Goal: Task Accomplishment & Management: Manage account settings

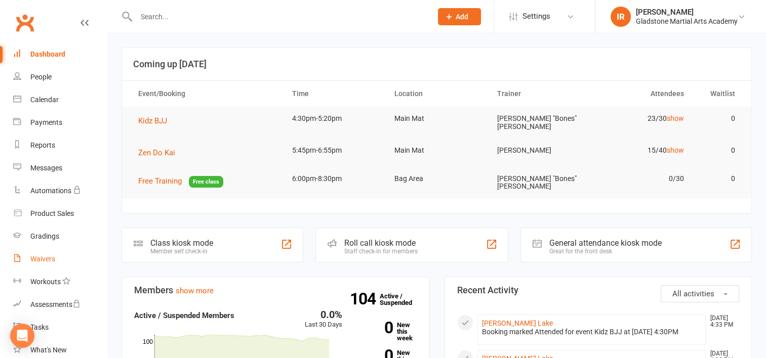
click at [51, 257] on div "Waivers" at bounding box center [42, 259] width 25 height 8
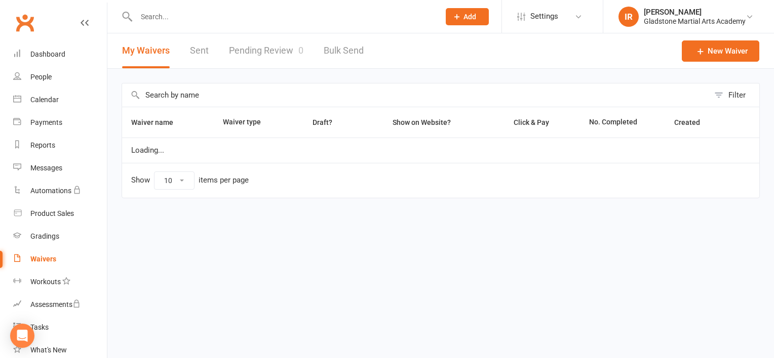
select select "25"
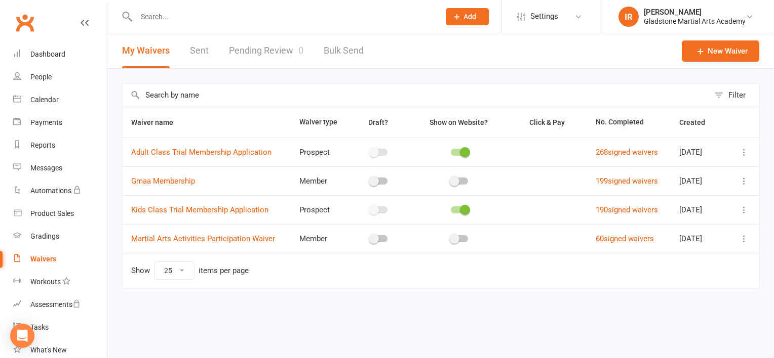
click at [259, 52] on link "Pending Review 0" at bounding box center [266, 50] width 74 height 35
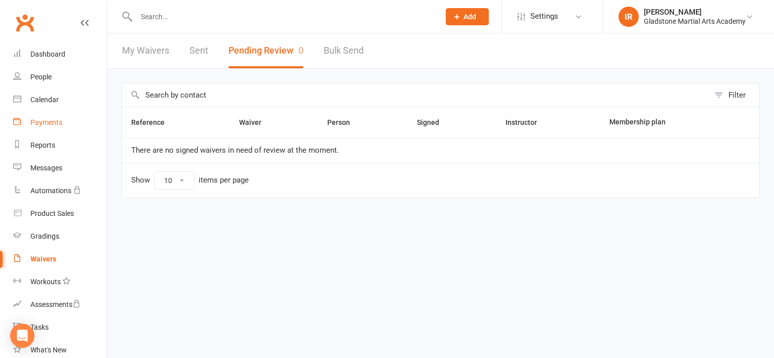
click at [56, 119] on div "Payments" at bounding box center [46, 122] width 32 height 8
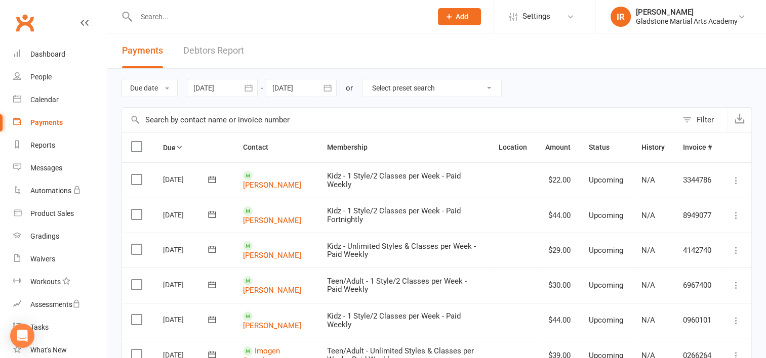
click at [224, 51] on link "Debtors Report" at bounding box center [213, 50] width 61 height 35
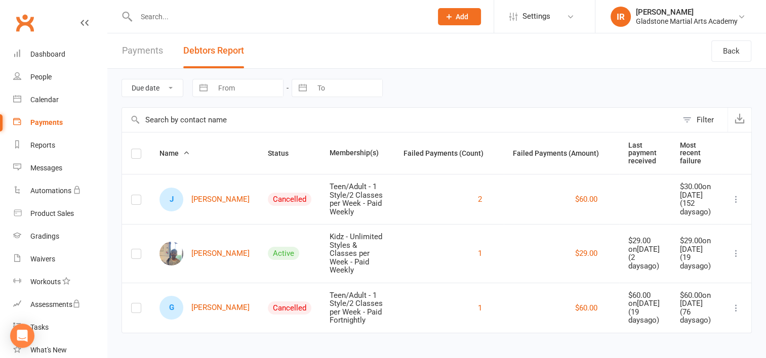
scroll to position [19, 0]
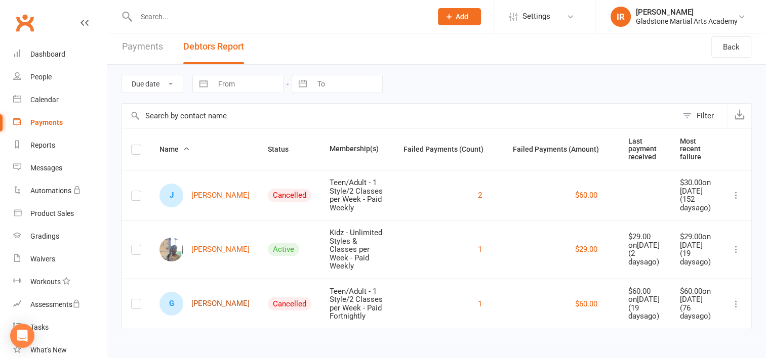
click at [207, 295] on link "G [PERSON_NAME]" at bounding box center [204, 304] width 90 height 24
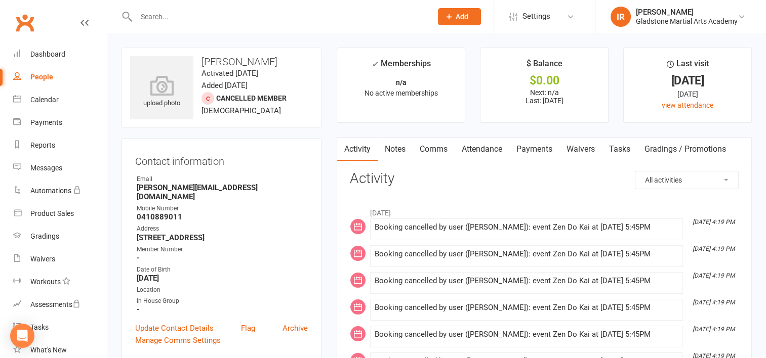
click at [541, 152] on link "Payments" at bounding box center [534, 149] width 50 height 23
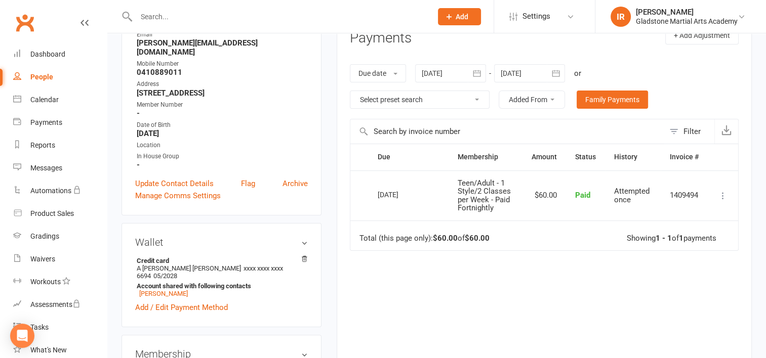
scroll to position [101, 0]
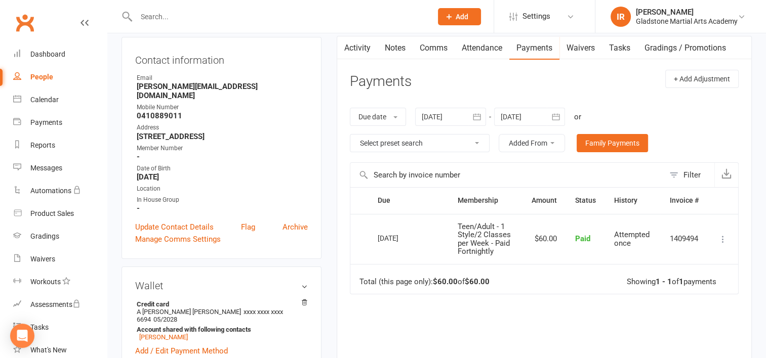
click at [476, 117] on icon "button" at bounding box center [477, 117] width 10 height 10
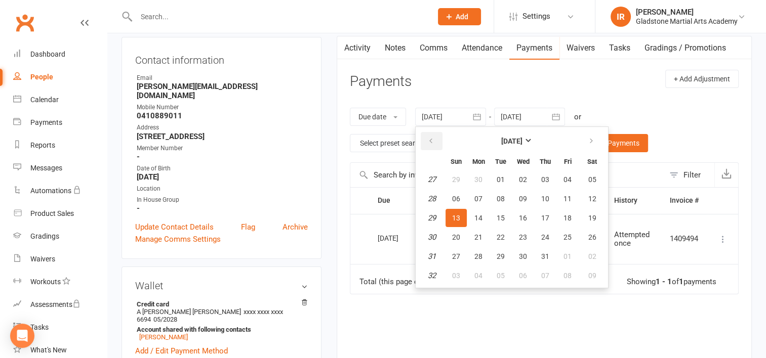
click at [427, 137] on button "button" at bounding box center [432, 141] width 22 height 18
click at [431, 139] on icon "button" at bounding box center [430, 141] width 7 height 8
click at [593, 180] on span "01" at bounding box center [592, 180] width 8 height 8
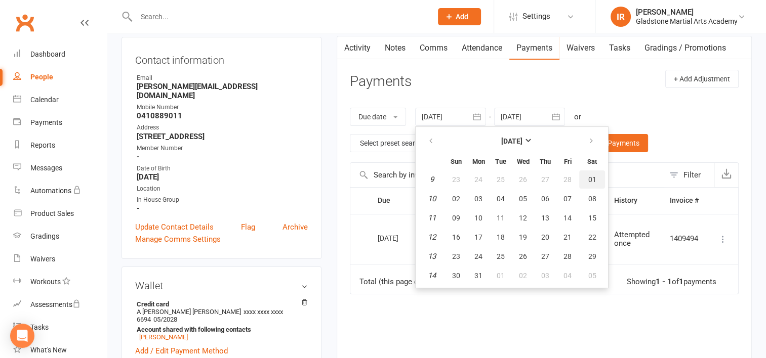
type input "[DATE]"
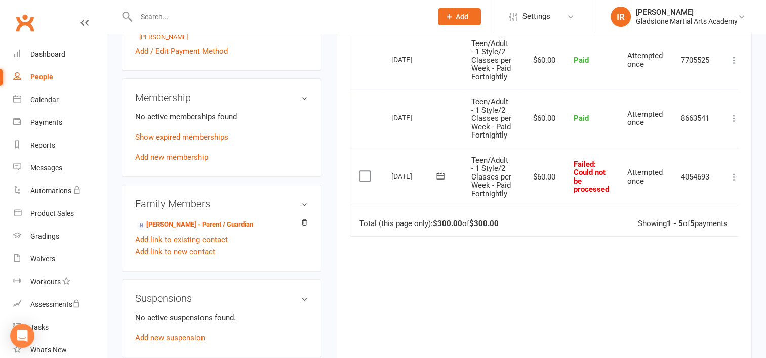
scroll to position [405, 0]
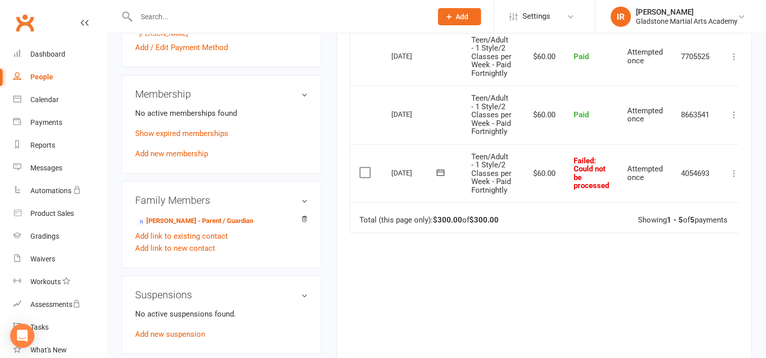
click at [733, 172] on icon at bounding box center [734, 174] width 10 height 10
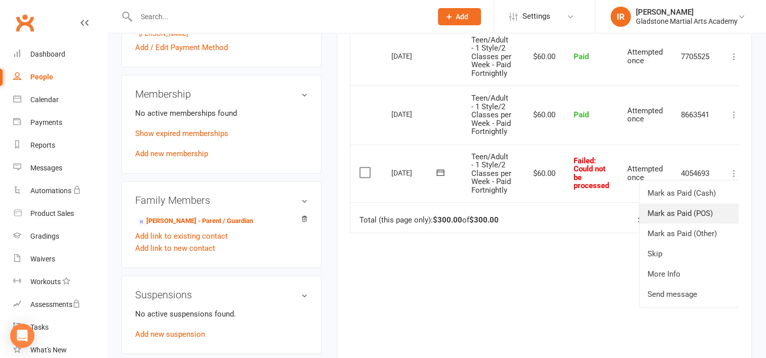
click at [671, 215] on link "Mark as Paid (POS)" at bounding box center [689, 214] width 100 height 20
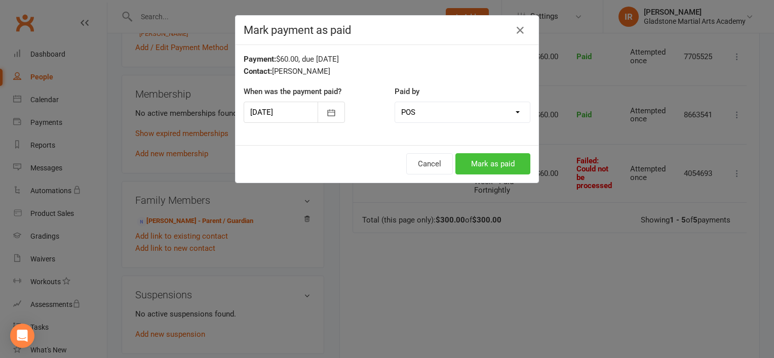
click at [492, 166] on button "Mark as paid" at bounding box center [492, 163] width 75 height 21
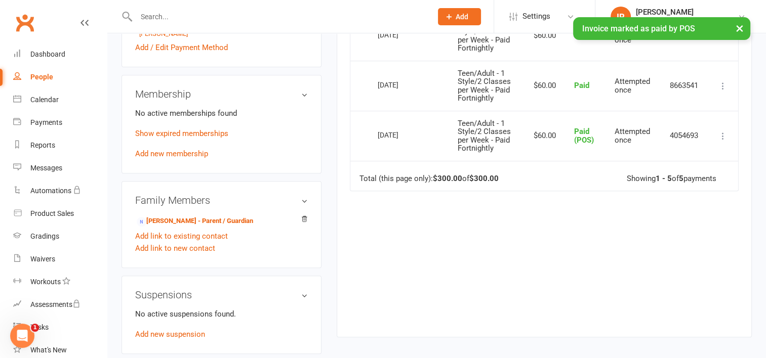
scroll to position [0, 0]
click at [49, 124] on div "Payments" at bounding box center [46, 122] width 32 height 8
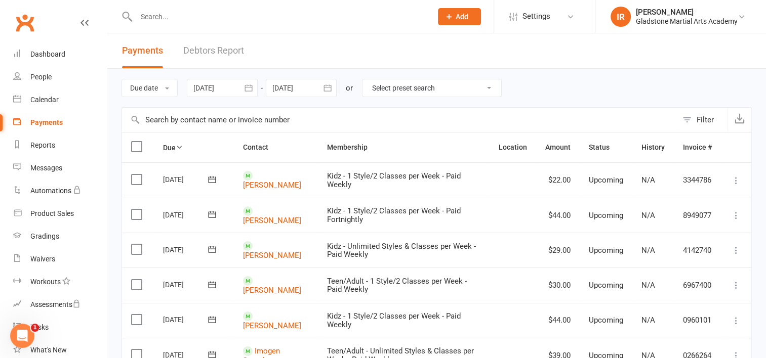
click at [211, 49] on link "Debtors Report" at bounding box center [213, 50] width 61 height 35
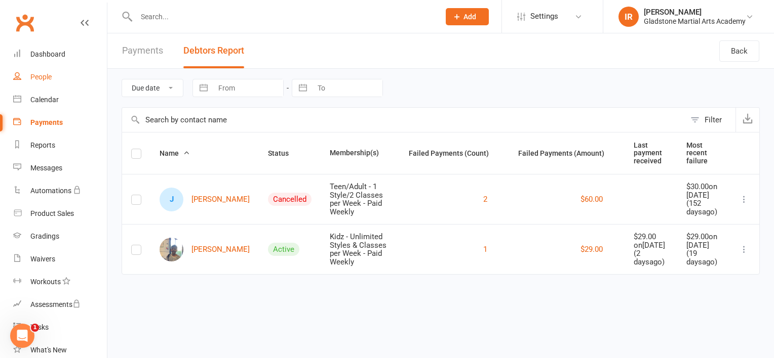
click at [41, 83] on link "People" at bounding box center [60, 77] width 94 height 23
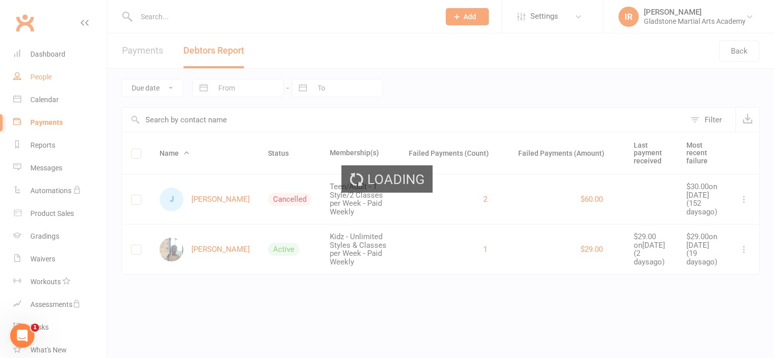
select select "100"
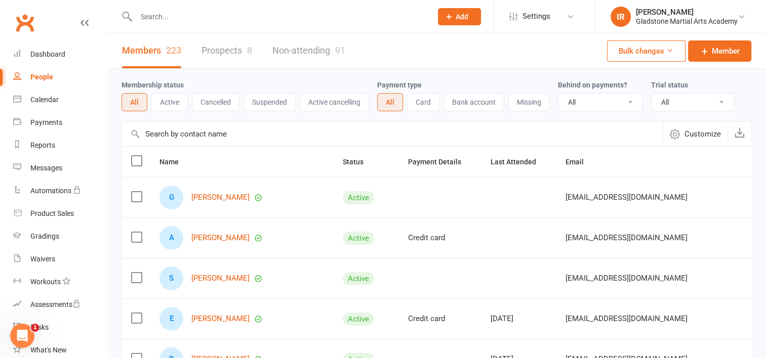
click at [224, 49] on link "Prospects 8" at bounding box center [227, 50] width 51 height 35
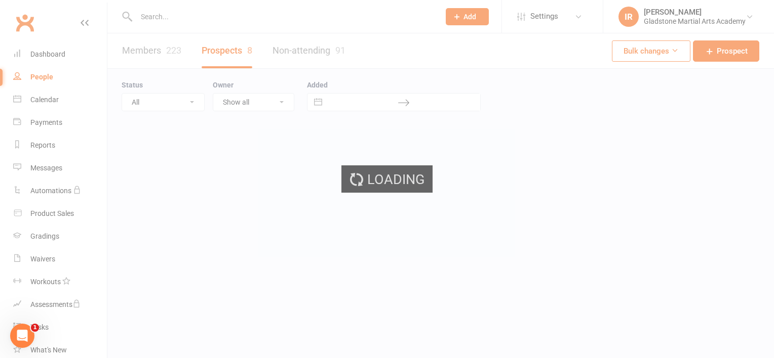
select select "100"
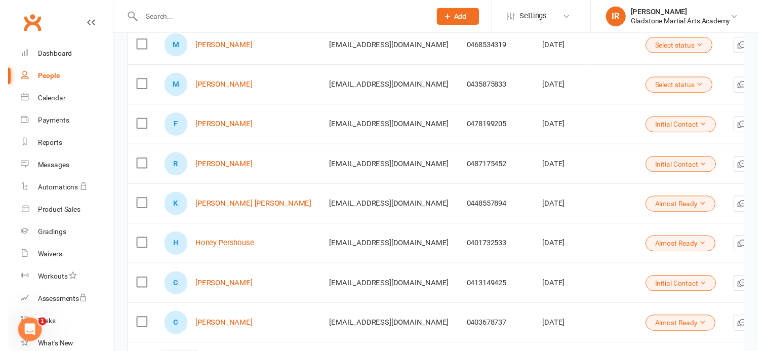
scroll to position [203, 0]
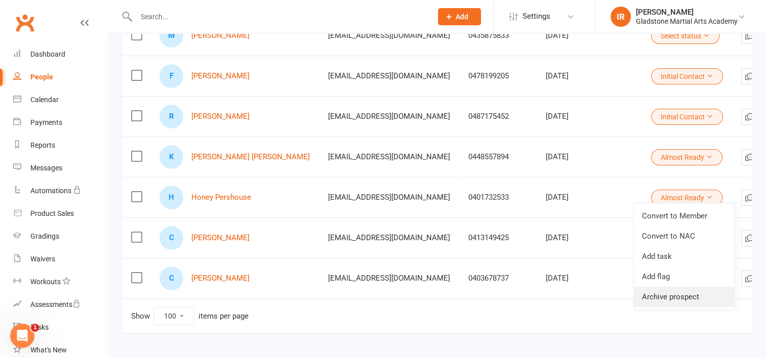
click at [671, 295] on link "Archive prospect" at bounding box center [684, 297] width 100 height 20
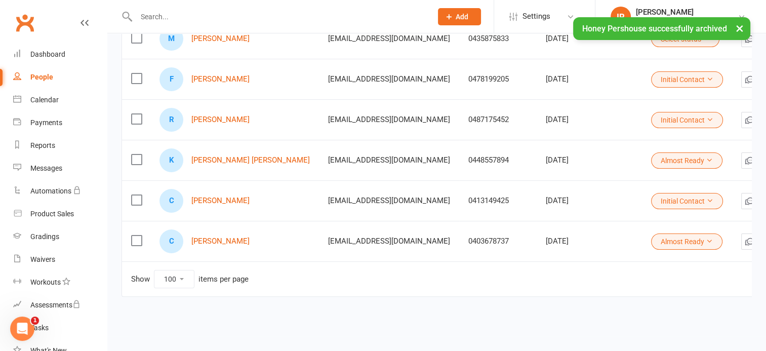
scroll to position [190, 0]
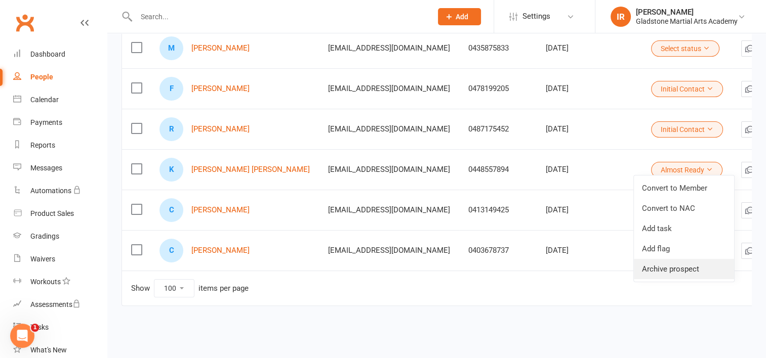
click at [666, 266] on link "Archive prospect" at bounding box center [684, 269] width 100 height 20
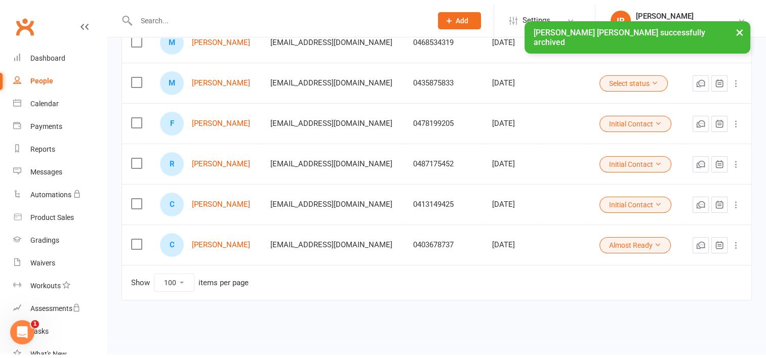
scroll to position [150, 0]
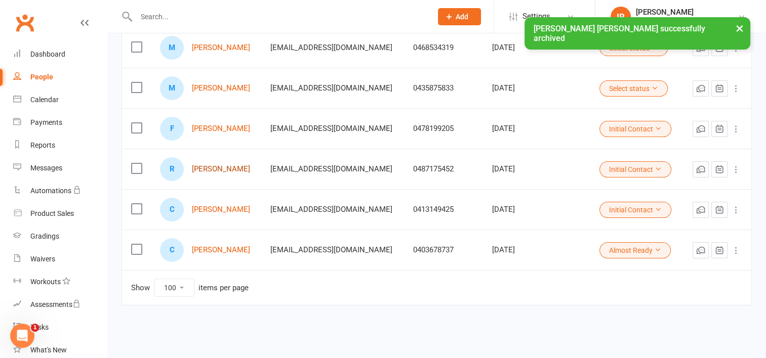
click at [221, 168] on link "[PERSON_NAME]" at bounding box center [221, 169] width 58 height 9
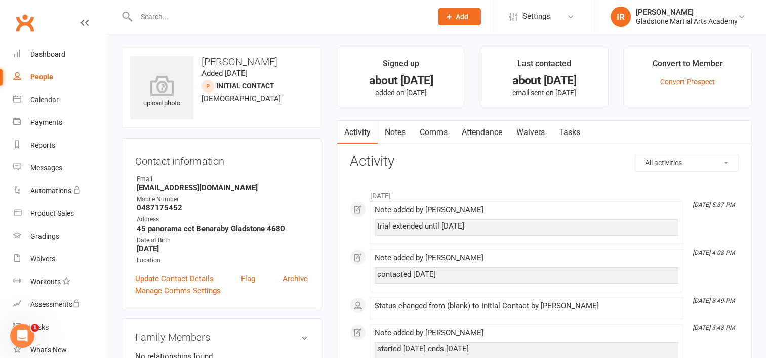
click at [397, 134] on link "Notes" at bounding box center [395, 132] width 35 height 23
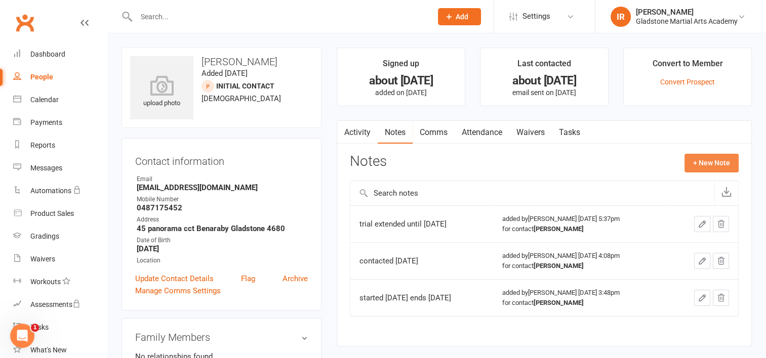
click at [717, 160] on button "+ New Note" at bounding box center [712, 163] width 54 height 18
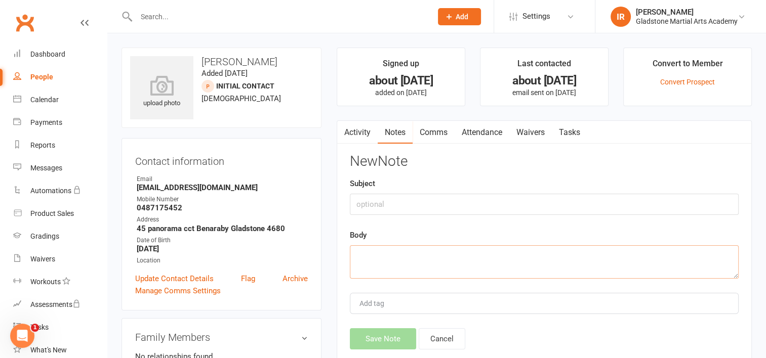
click at [373, 253] on textarea at bounding box center [544, 262] width 389 height 33
drag, startPoint x: 435, startPoint y: 257, endPoint x: 336, endPoint y: 265, distance: 100.0
click at [346, 262] on div "Activity Notes Comms Attendance Waivers Tasks Notes + New Note trial extended u…" at bounding box center [544, 251] width 415 height 260
paste textarea "White Belt: Third Stripe Knowledge Basic Jiu Jitsu History Solo Drills Escape H…"
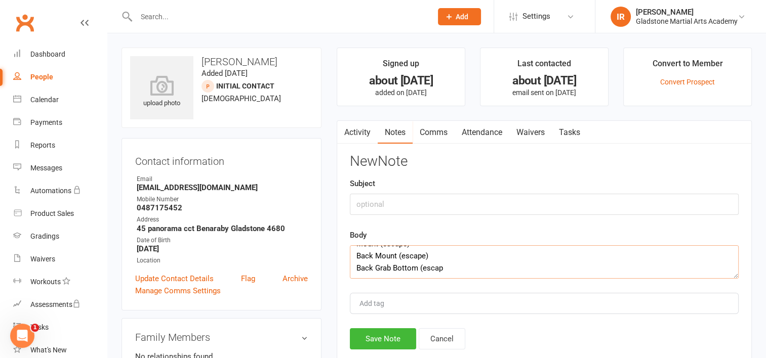
scroll to position [279, 0]
type textarea "White Belt: Third Stripe Knowledge Basic Jiu Jitsu History Solo Drills Escape H…"
click at [442, 336] on button "Cancel" at bounding box center [442, 339] width 47 height 21
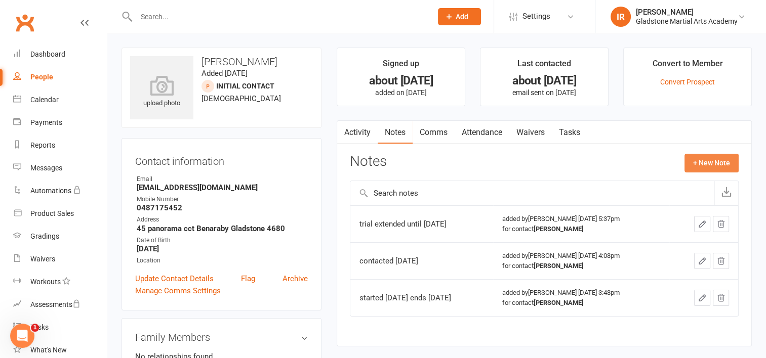
click at [702, 164] on button "+ New Note" at bounding box center [712, 163] width 54 height 18
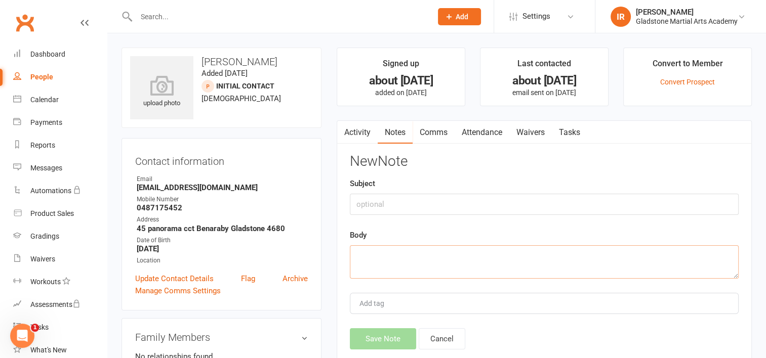
click at [378, 252] on textarea at bounding box center [544, 262] width 389 height 33
drag, startPoint x: 363, startPoint y: 253, endPoint x: 315, endPoint y: 262, distance: 48.5
type textarea "contacted [DATE]"
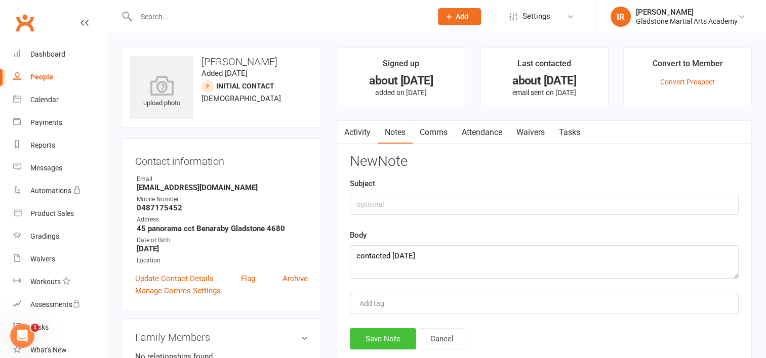
click at [372, 341] on button "Save Note" at bounding box center [383, 339] width 66 height 21
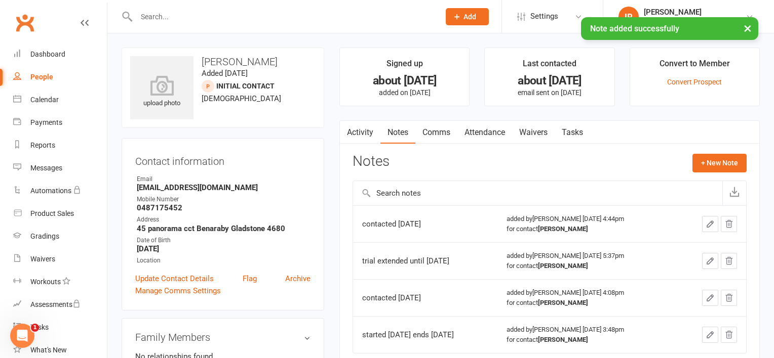
select select "100"
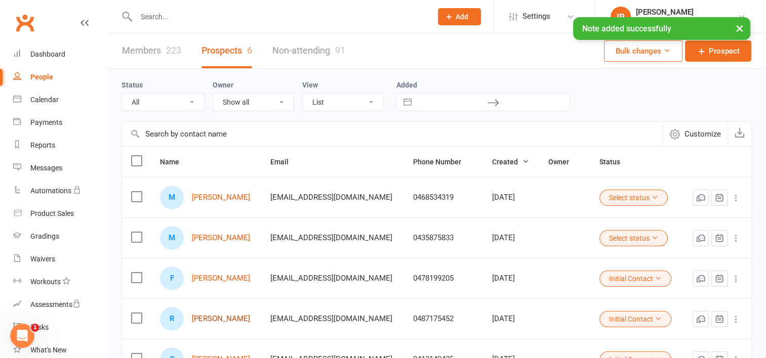
scroll to position [51, 0]
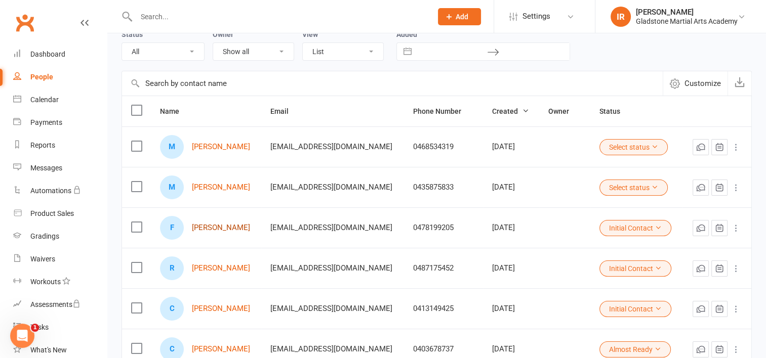
click at [238, 227] on link "[PERSON_NAME]" at bounding box center [221, 228] width 58 height 9
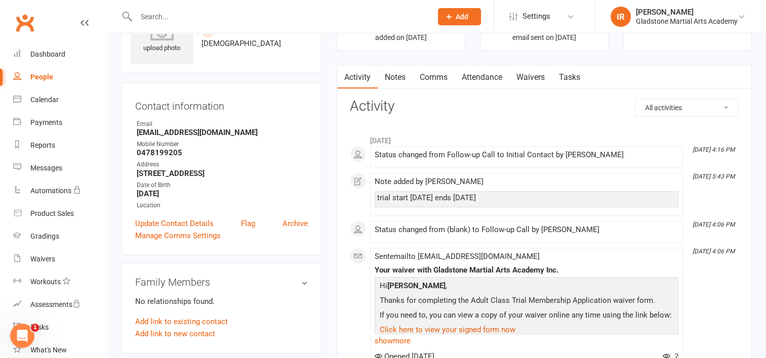
scroll to position [51, 0]
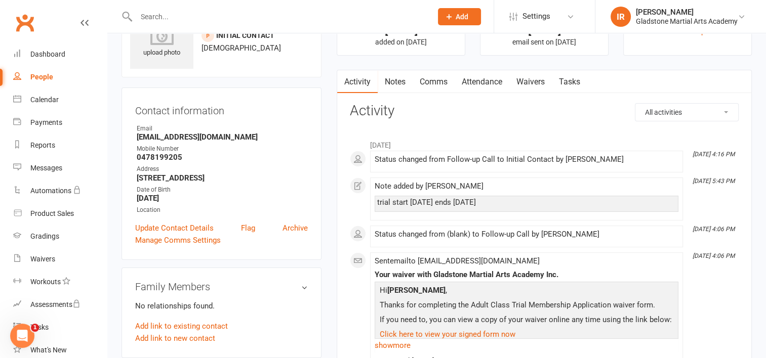
click at [41, 76] on div "People" at bounding box center [41, 77] width 23 height 8
select select "100"
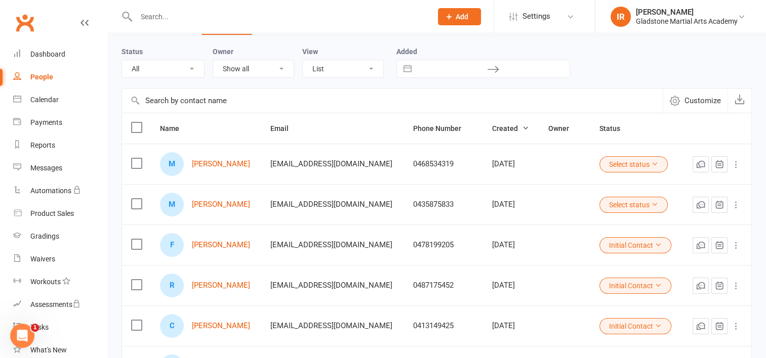
scroll to position [51, 0]
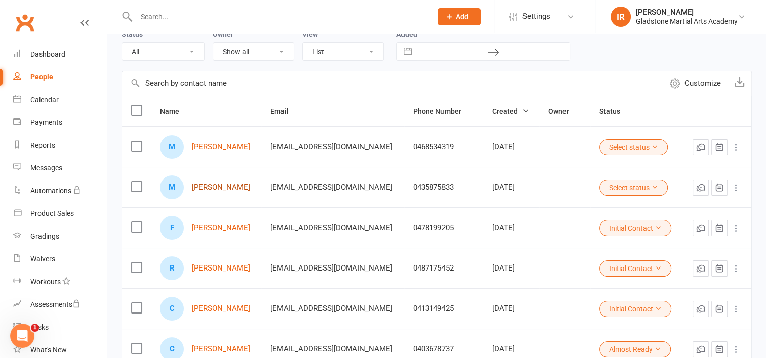
click at [225, 186] on link "[PERSON_NAME]" at bounding box center [221, 187] width 58 height 9
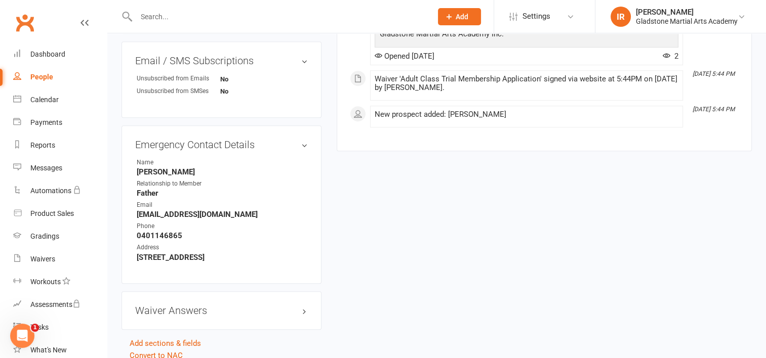
scroll to position [502, 0]
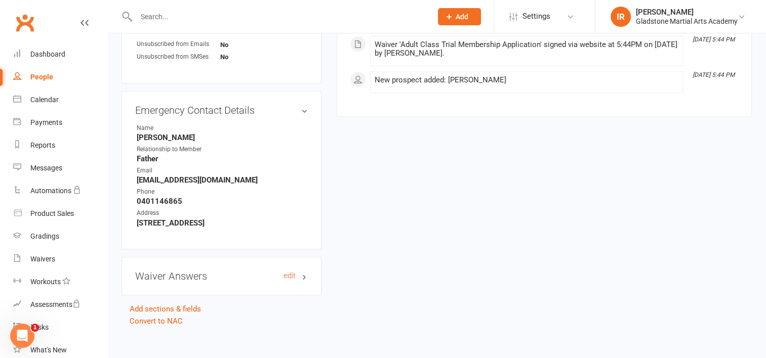
click at [263, 271] on h3 "Waiver Answers edit" at bounding box center [221, 276] width 173 height 11
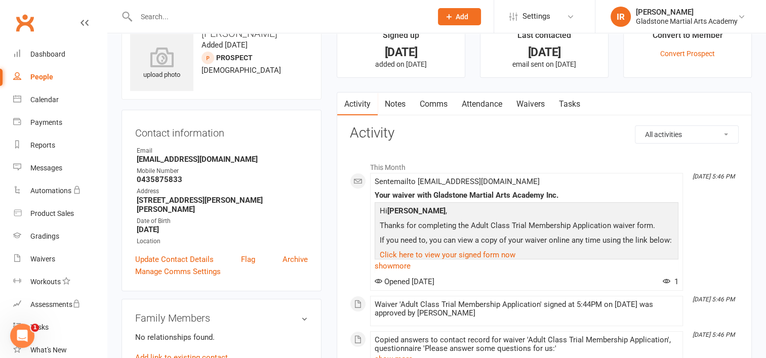
scroll to position [0, 0]
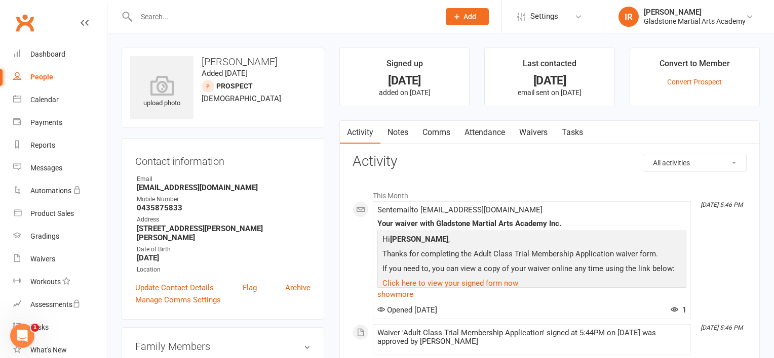
select select "100"
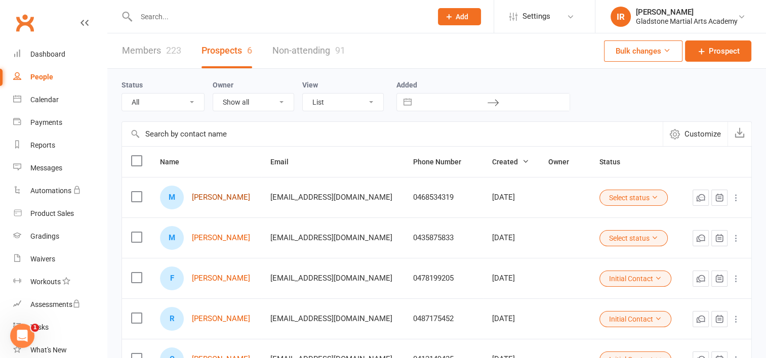
click at [204, 197] on link "[PERSON_NAME]" at bounding box center [221, 197] width 58 height 9
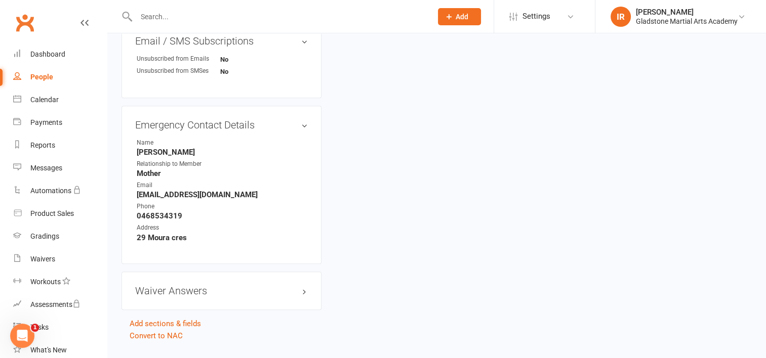
scroll to position [499, 0]
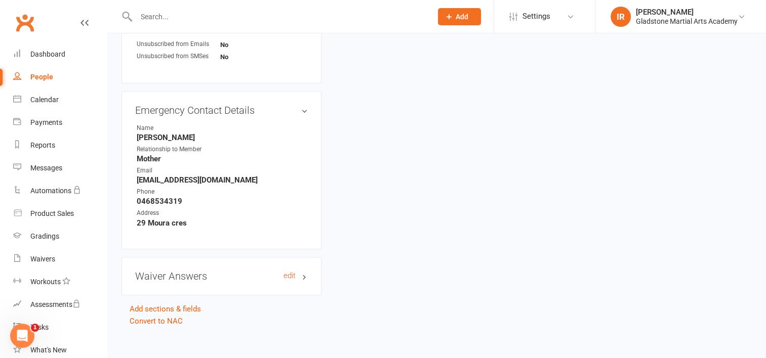
click at [224, 271] on h3 "Waiver Answers edit" at bounding box center [221, 276] width 173 height 11
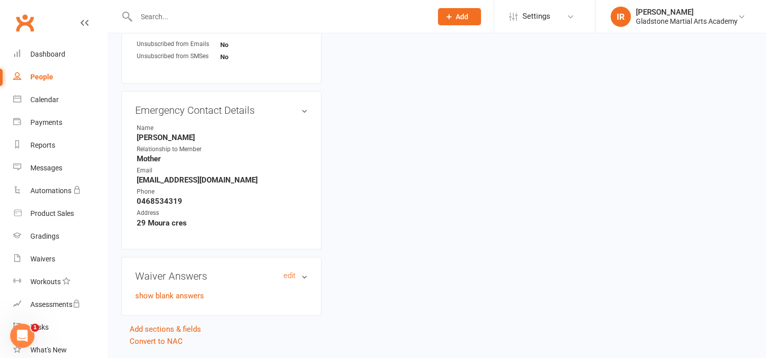
click at [228, 271] on h3 "Waiver Answers edit" at bounding box center [221, 276] width 173 height 11
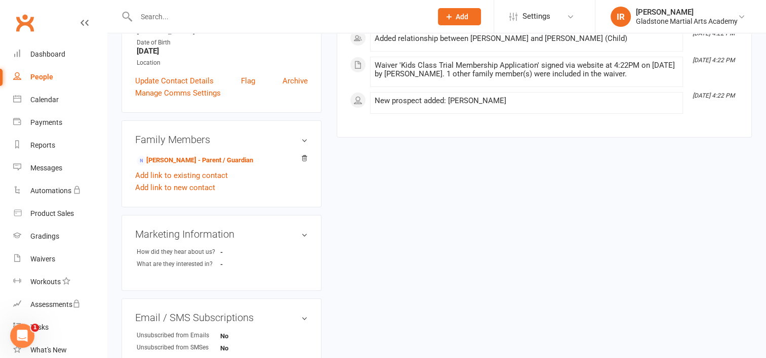
scroll to position [195, 0]
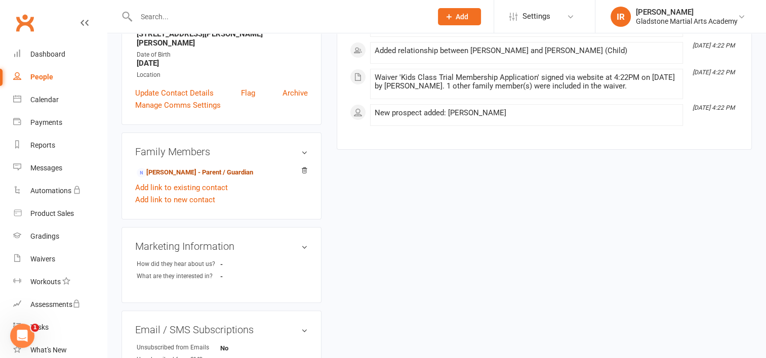
click at [185, 168] on link "[PERSON_NAME] - Parent / Guardian" at bounding box center [195, 173] width 116 height 11
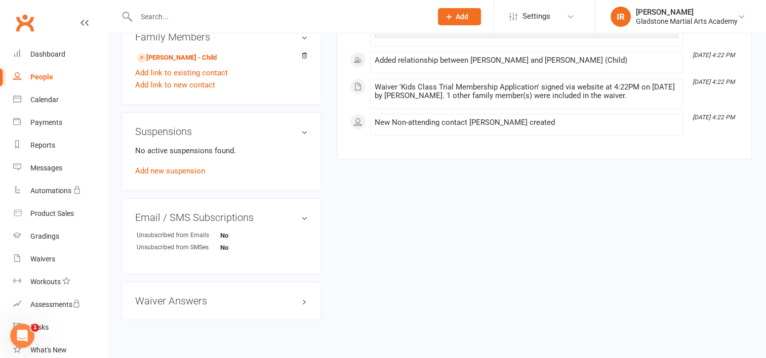
scroll to position [488, 0]
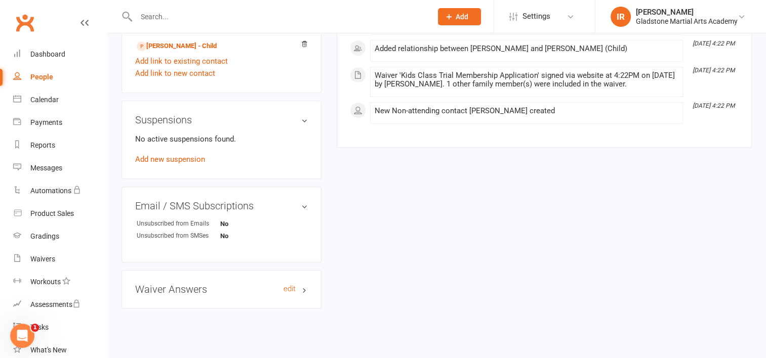
click at [231, 284] on h3 "Waiver Answers edit" at bounding box center [221, 289] width 173 height 11
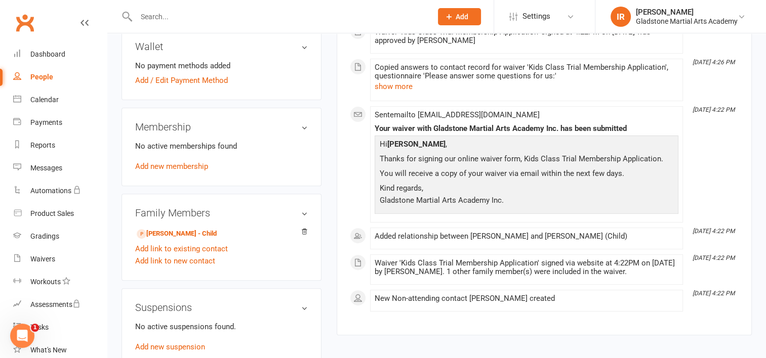
scroll to position [306, 0]
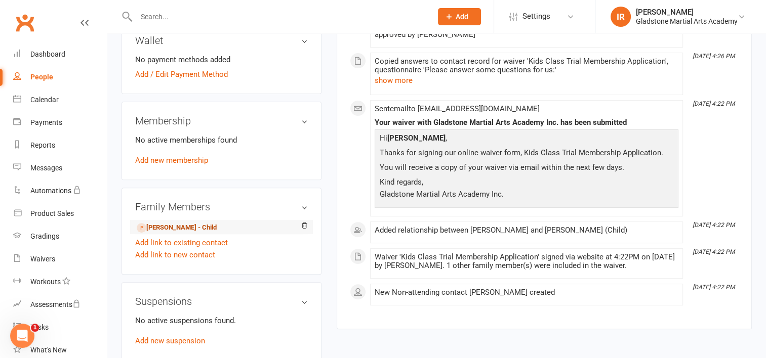
click at [186, 223] on link "[PERSON_NAME] - Child" at bounding box center [177, 228] width 80 height 11
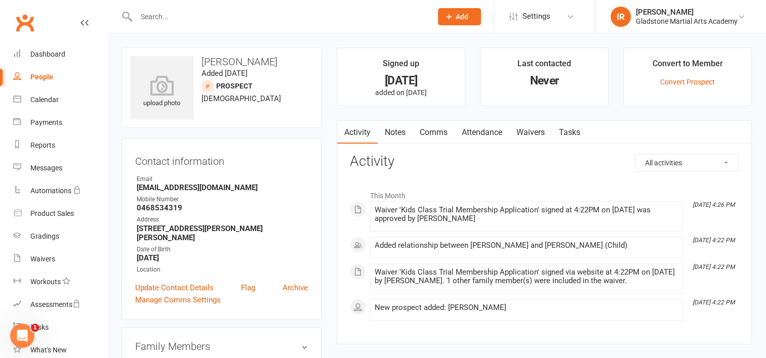
click at [393, 134] on link "Notes" at bounding box center [395, 132] width 35 height 23
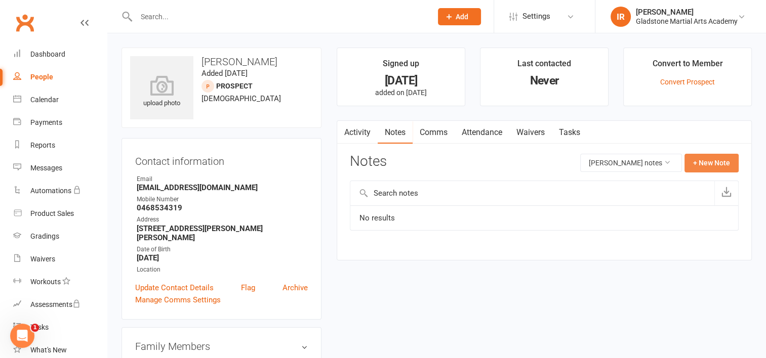
click at [707, 159] on button "+ New Note" at bounding box center [712, 163] width 54 height 18
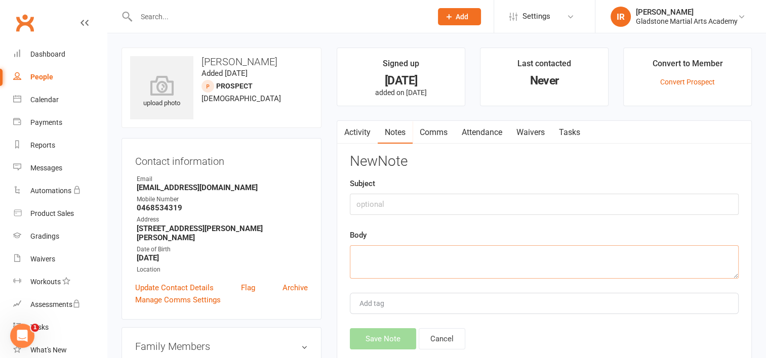
click at [411, 272] on textarea at bounding box center [544, 262] width 389 height 33
click at [452, 267] on textarea "trial started [DATE] ends" at bounding box center [544, 262] width 389 height 33
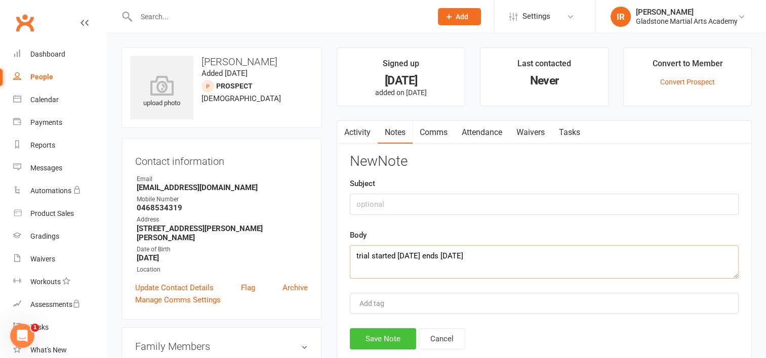
type textarea "trial started [DATE] ends [DATE]"
click at [408, 342] on button "Save Note" at bounding box center [383, 339] width 66 height 21
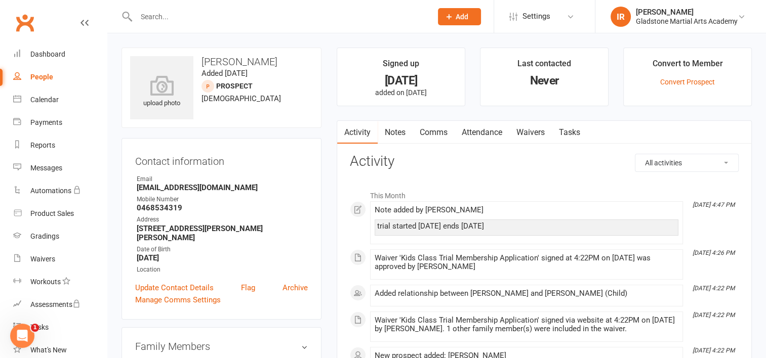
select select "100"
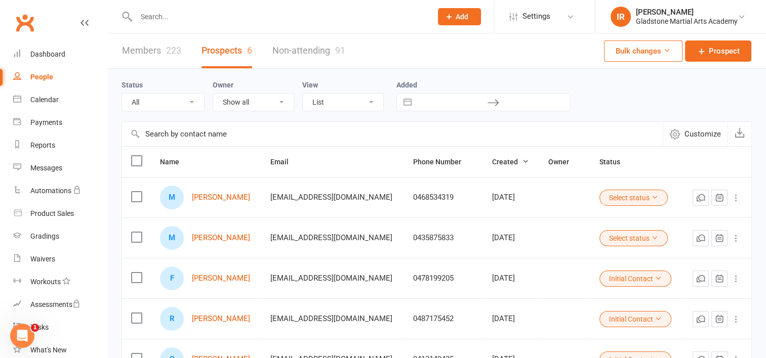
click at [651, 194] on icon at bounding box center [654, 197] width 7 height 7
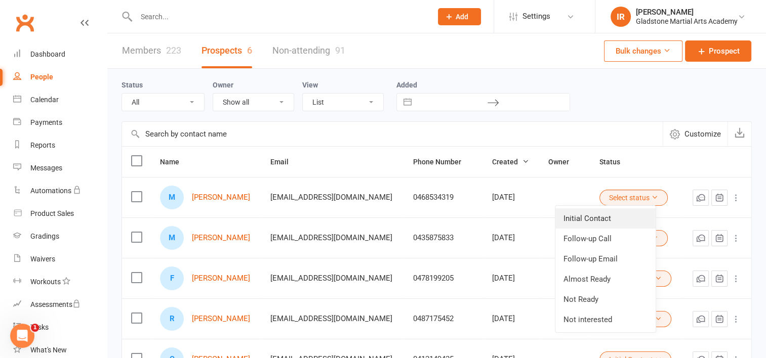
click at [583, 216] on link "Initial Contact" at bounding box center [605, 219] width 100 height 20
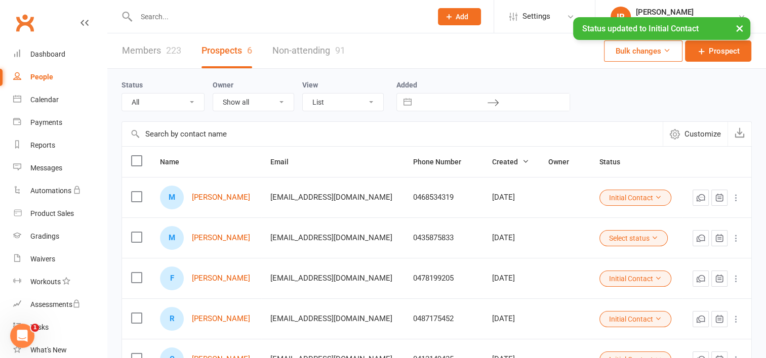
click at [628, 239] on button "Select status" at bounding box center [633, 238] width 68 height 16
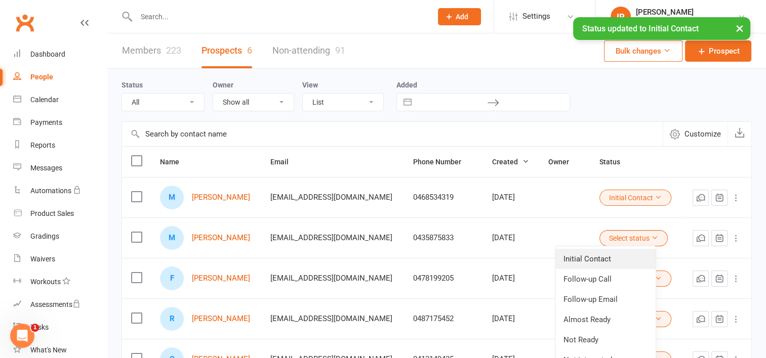
click at [584, 257] on link "Initial Contact" at bounding box center [605, 259] width 100 height 20
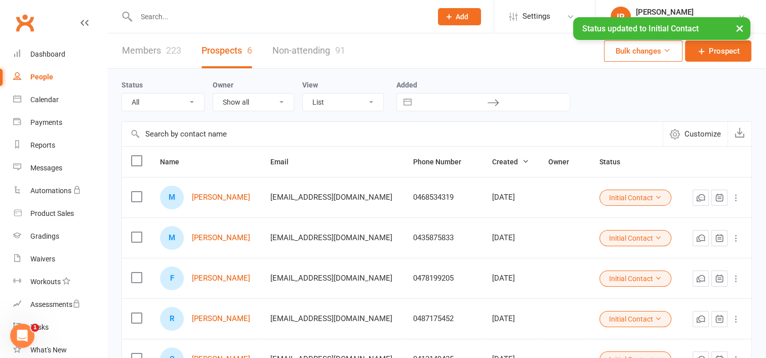
click at [215, 230] on div "M [PERSON_NAME]" at bounding box center [206, 238] width 92 height 24
click at [215, 234] on link "[PERSON_NAME]" at bounding box center [221, 238] width 58 height 9
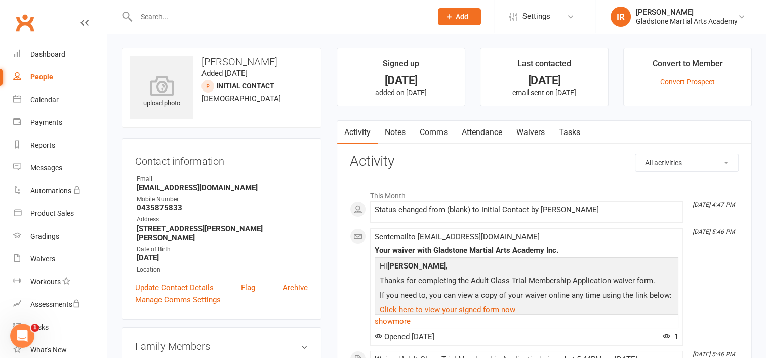
click at [399, 133] on link "Notes" at bounding box center [395, 132] width 35 height 23
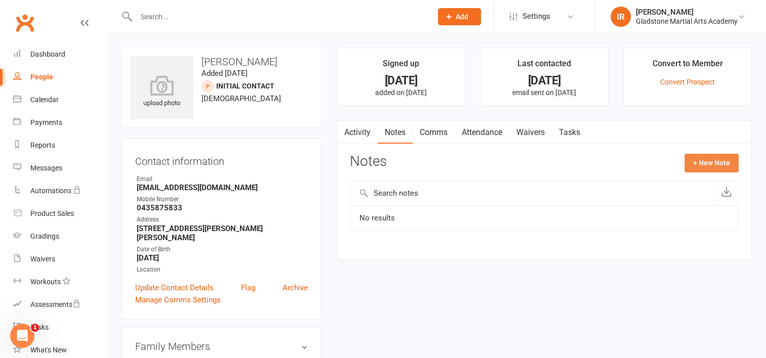
click at [726, 162] on button "+ New Note" at bounding box center [712, 163] width 54 height 18
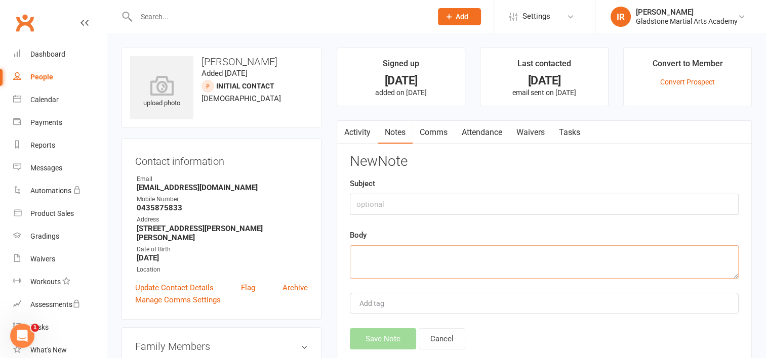
click at [383, 256] on textarea at bounding box center [544, 262] width 389 height 33
click at [453, 256] on textarea "trial started [DATE] ends" at bounding box center [544, 262] width 389 height 33
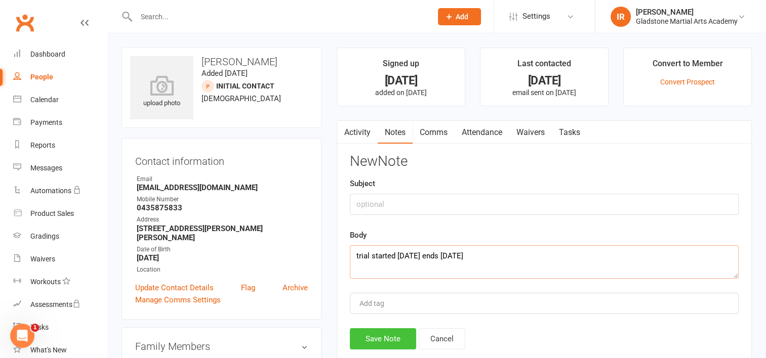
type textarea "trial started [DATE] ends [DATE]"
click at [372, 330] on button "Save Note" at bounding box center [383, 339] width 66 height 21
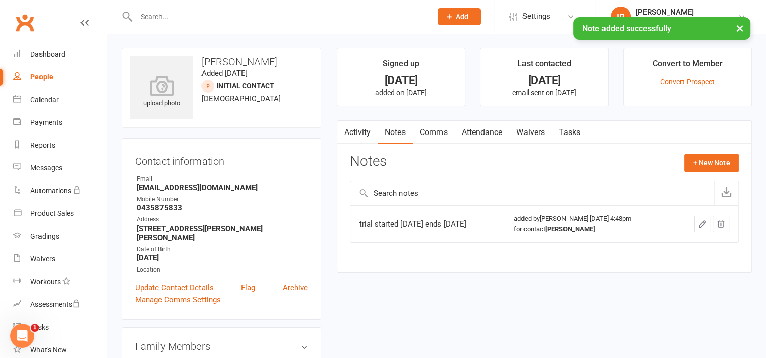
click at [38, 77] on div "People" at bounding box center [41, 77] width 23 height 8
select select "100"
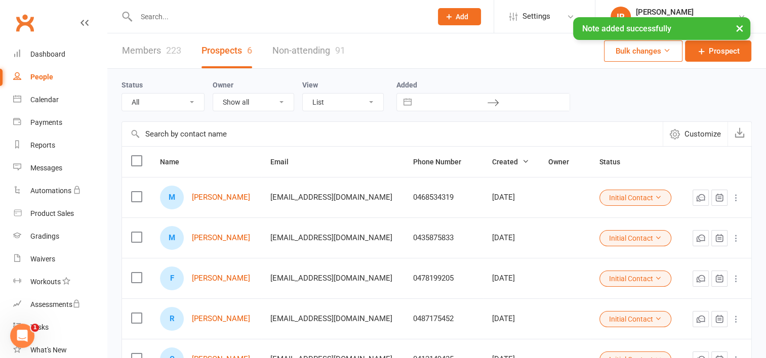
click at [26, 332] on icon "Open Intercom Messenger" at bounding box center [22, 336] width 17 height 17
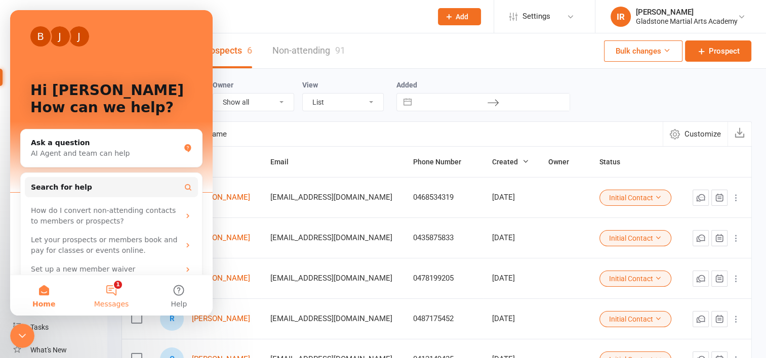
click at [110, 289] on button "1 Messages" at bounding box center [110, 295] width 67 height 41
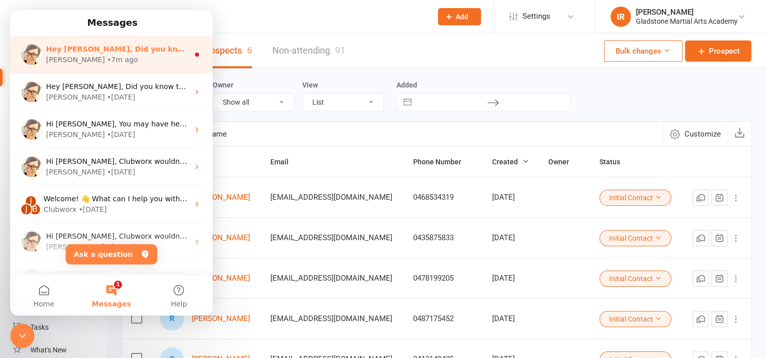
click at [135, 53] on span "Hey [PERSON_NAME], Did you know your members can retry a failed payment from th…" at bounding box center [622, 49] width 1153 height 8
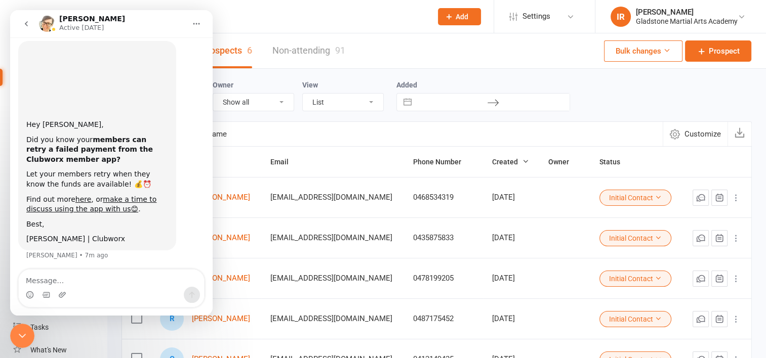
scroll to position [29, 0]
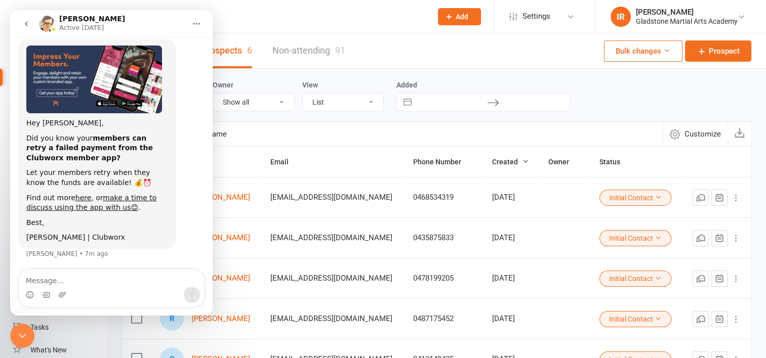
click at [542, 86] on label "Added" at bounding box center [483, 85] width 174 height 8
click at [25, 22] on icon "go back" at bounding box center [26, 24] width 8 height 8
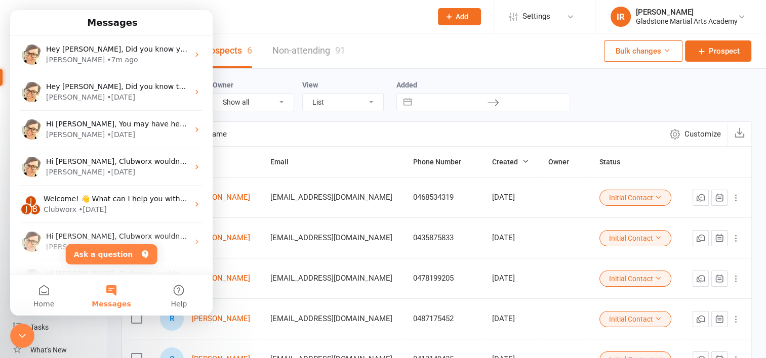
scroll to position [0, 0]
click at [4, 337] on li "Tasks" at bounding box center [53, 327] width 107 height 23
click at [26, 338] on icon "Close Intercom Messenger" at bounding box center [22, 336] width 12 height 12
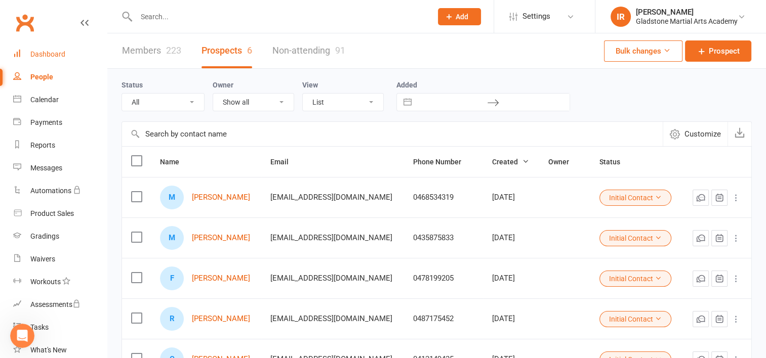
click at [42, 62] on link "Dashboard" at bounding box center [60, 54] width 94 height 23
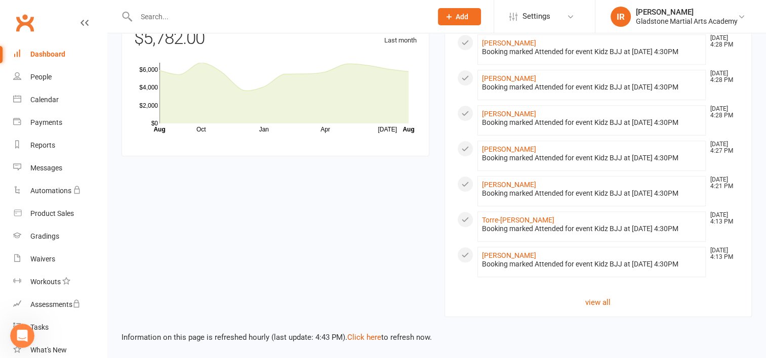
scroll to position [886, 0]
click at [599, 304] on link "view all" at bounding box center [598, 303] width 283 height 12
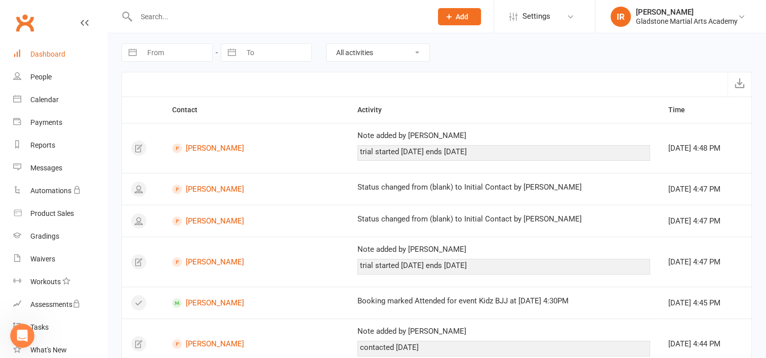
click at [43, 55] on div "Dashboard" at bounding box center [47, 54] width 35 height 8
